Goal: Find specific page/section: Find specific page/section

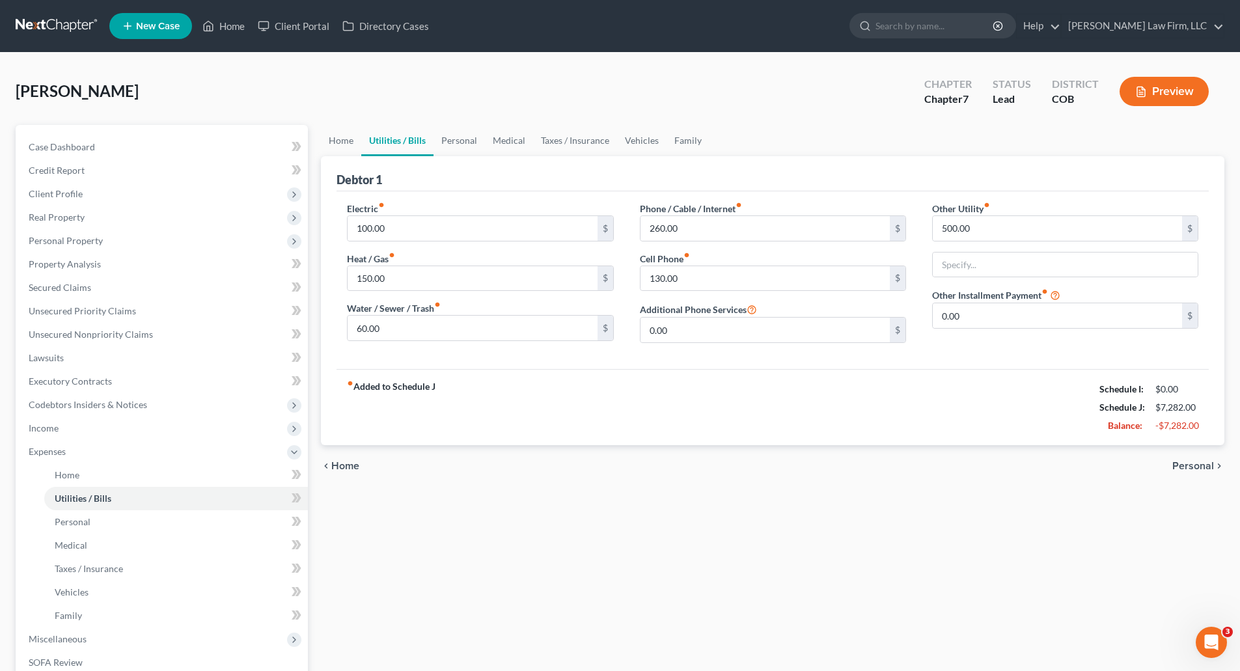
click at [37, 25] on link at bounding box center [57, 25] width 83 height 23
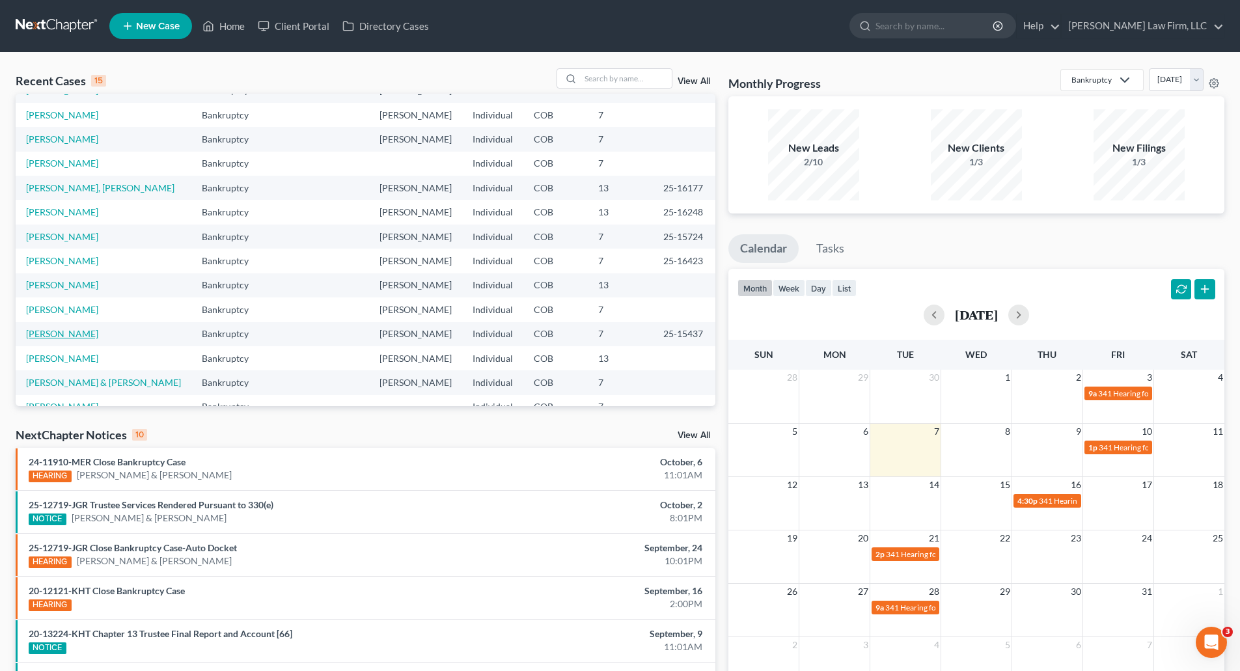
scroll to position [65, 0]
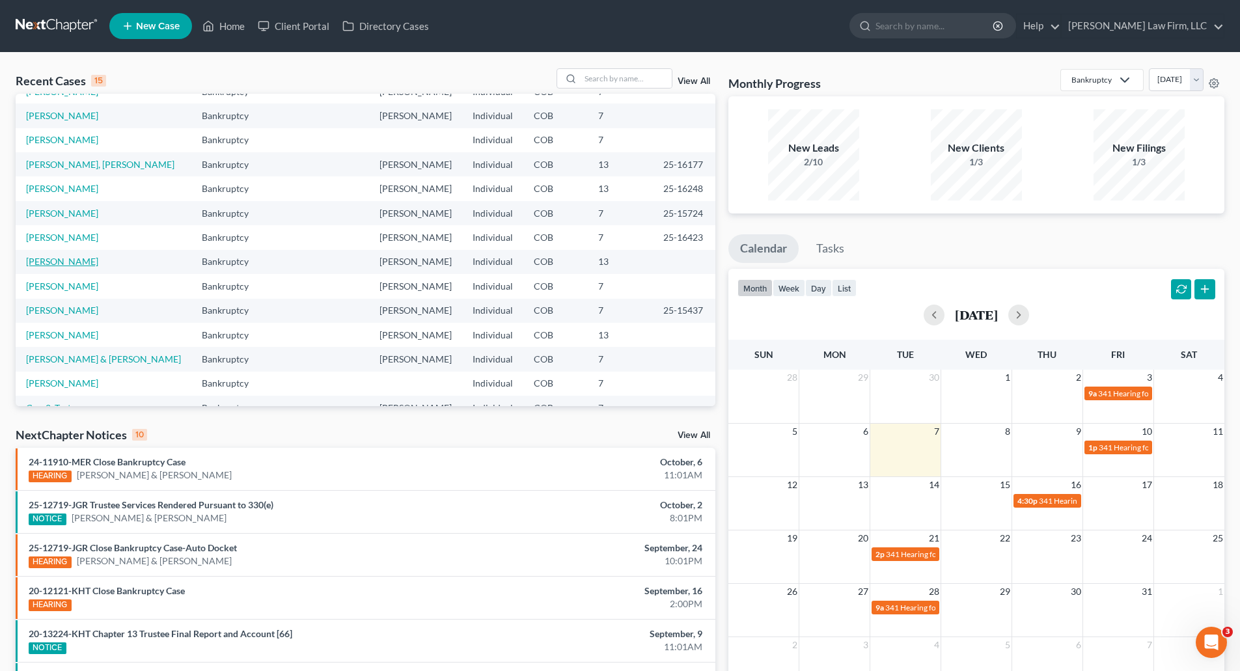
click at [45, 262] on link "[PERSON_NAME]" at bounding box center [62, 261] width 72 height 11
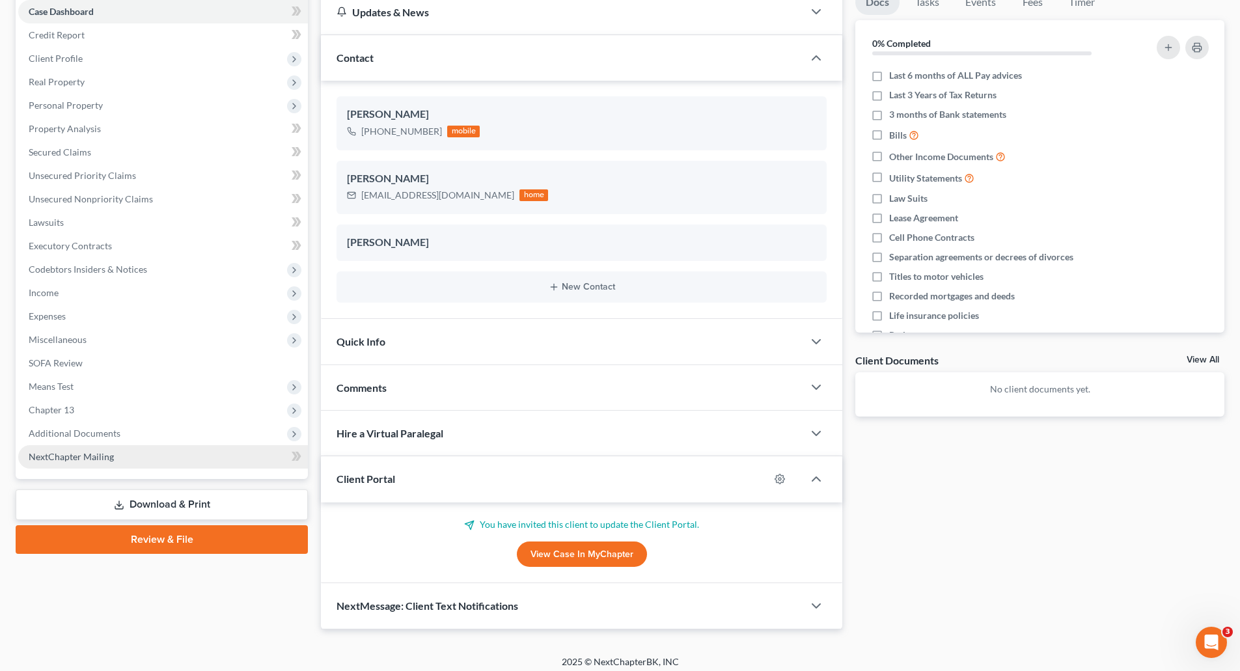
scroll to position [143, 0]
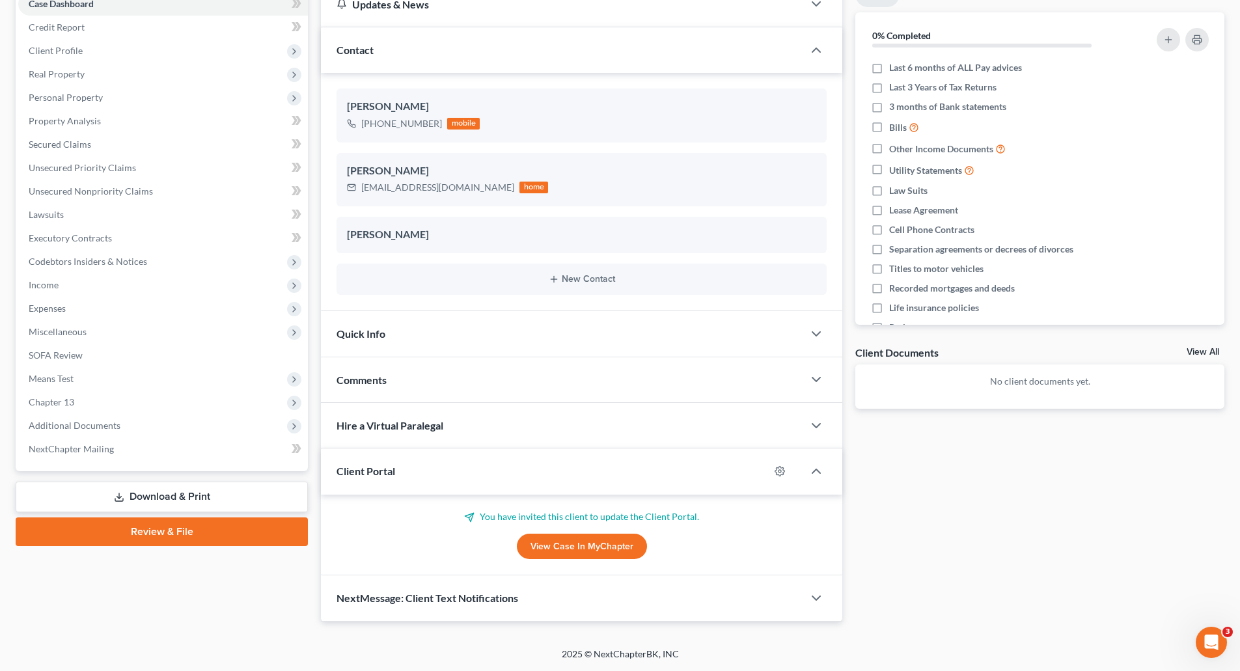
click at [590, 543] on link "View Case in MyChapter" at bounding box center [582, 547] width 130 height 26
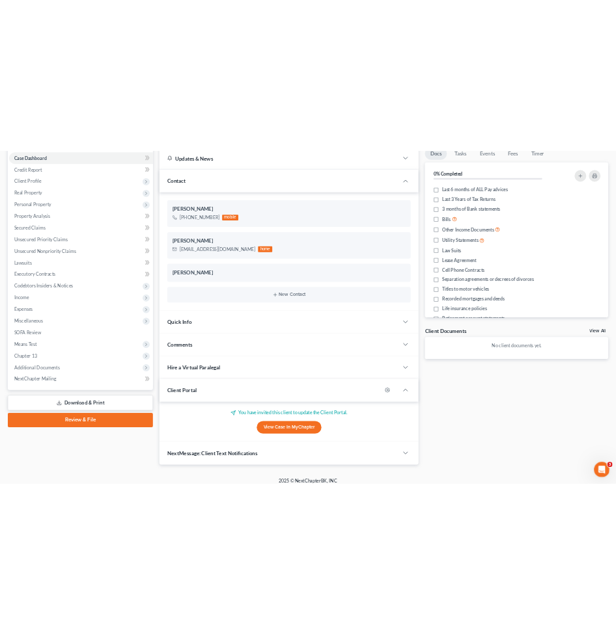
scroll to position [0, 0]
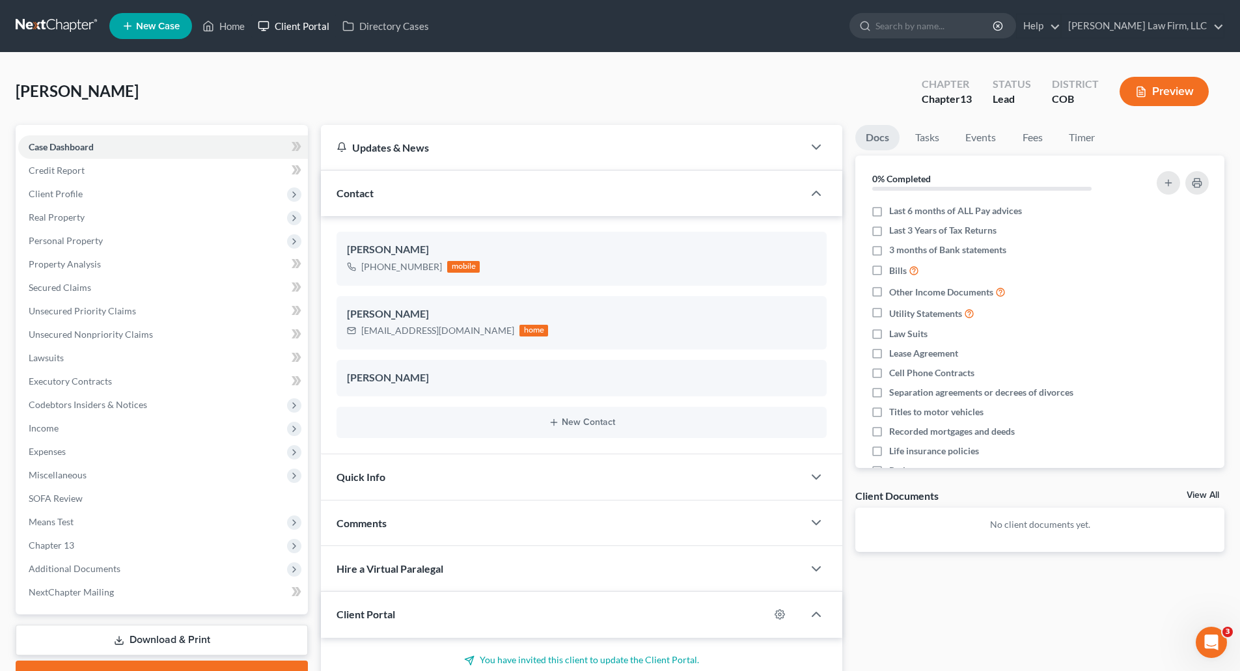
click at [302, 29] on link "Client Portal" at bounding box center [293, 25] width 85 height 23
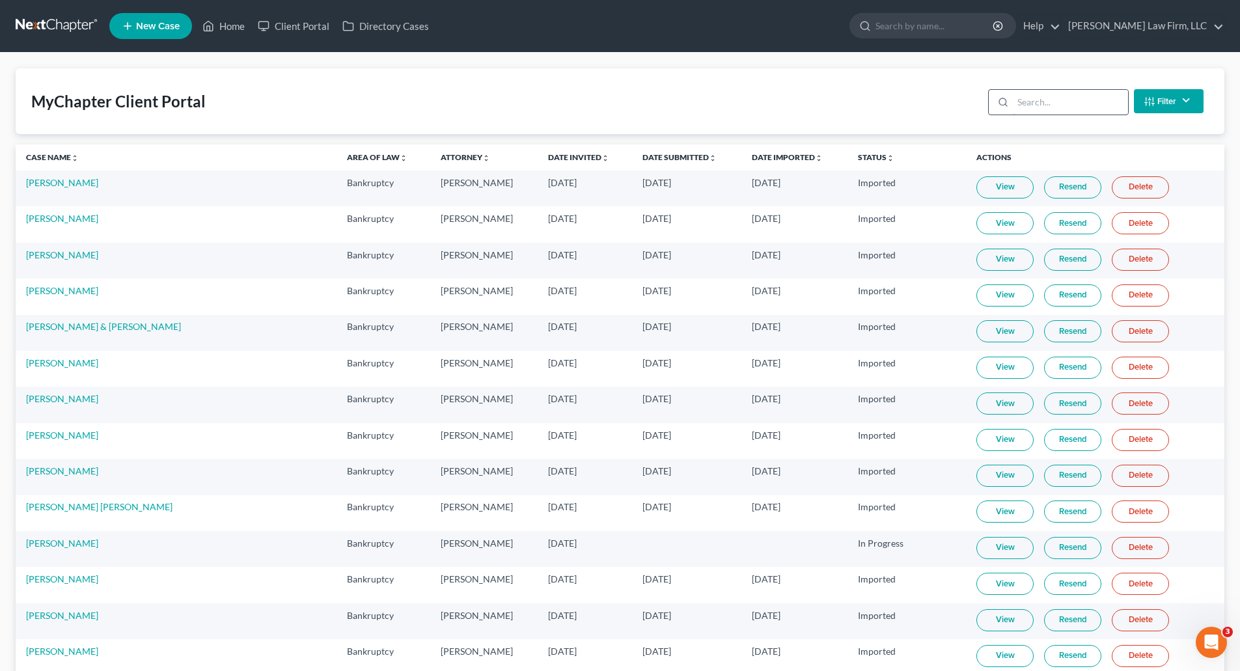
click at [1040, 102] on input "search" at bounding box center [1069, 102] width 115 height 25
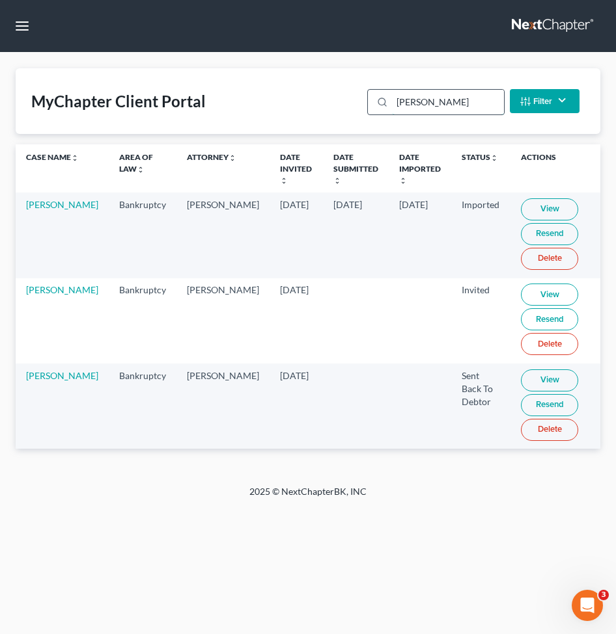
drag, startPoint x: 426, startPoint y: 105, endPoint x: 374, endPoint y: 107, distance: 51.4
click at [374, 107] on div "[PERSON_NAME]" at bounding box center [435, 102] width 137 height 26
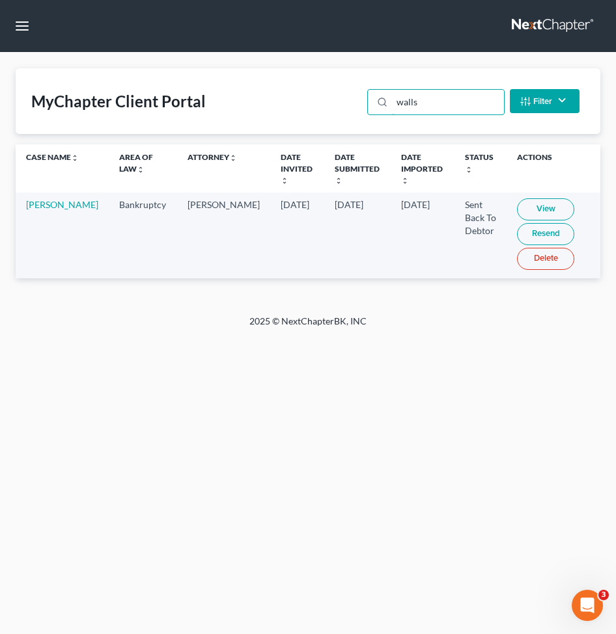
type input "walls"
click at [302, 64] on div "MyChapter Client Portal walls Filter Status Filter... Invited In Progress Ready…" at bounding box center [308, 184] width 616 height 262
